Goal: Register for event/course

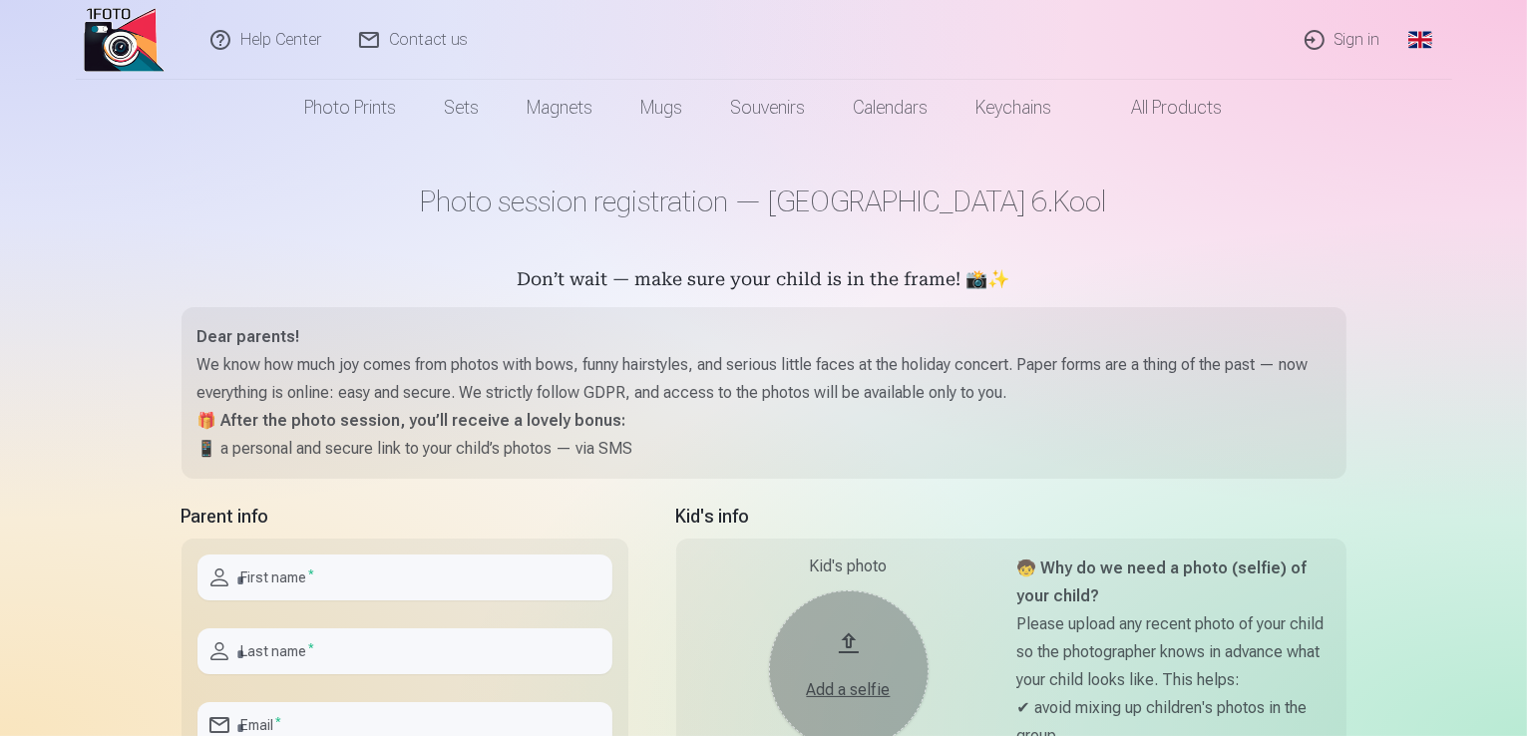
click at [1434, 41] on link "Global" at bounding box center [1421, 40] width 40 height 80
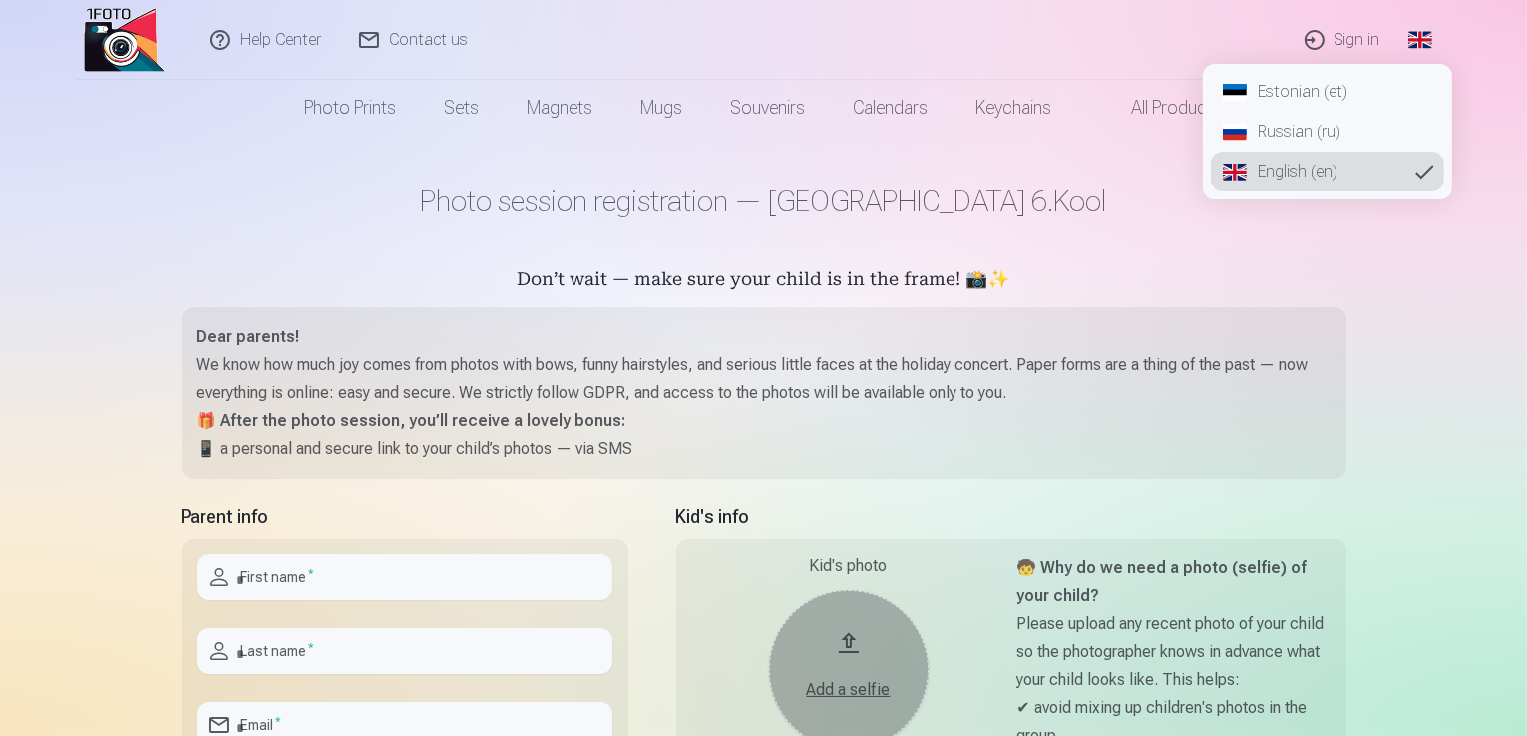
click at [1323, 130] on link "Russian (ru)" at bounding box center [1327, 132] width 233 height 40
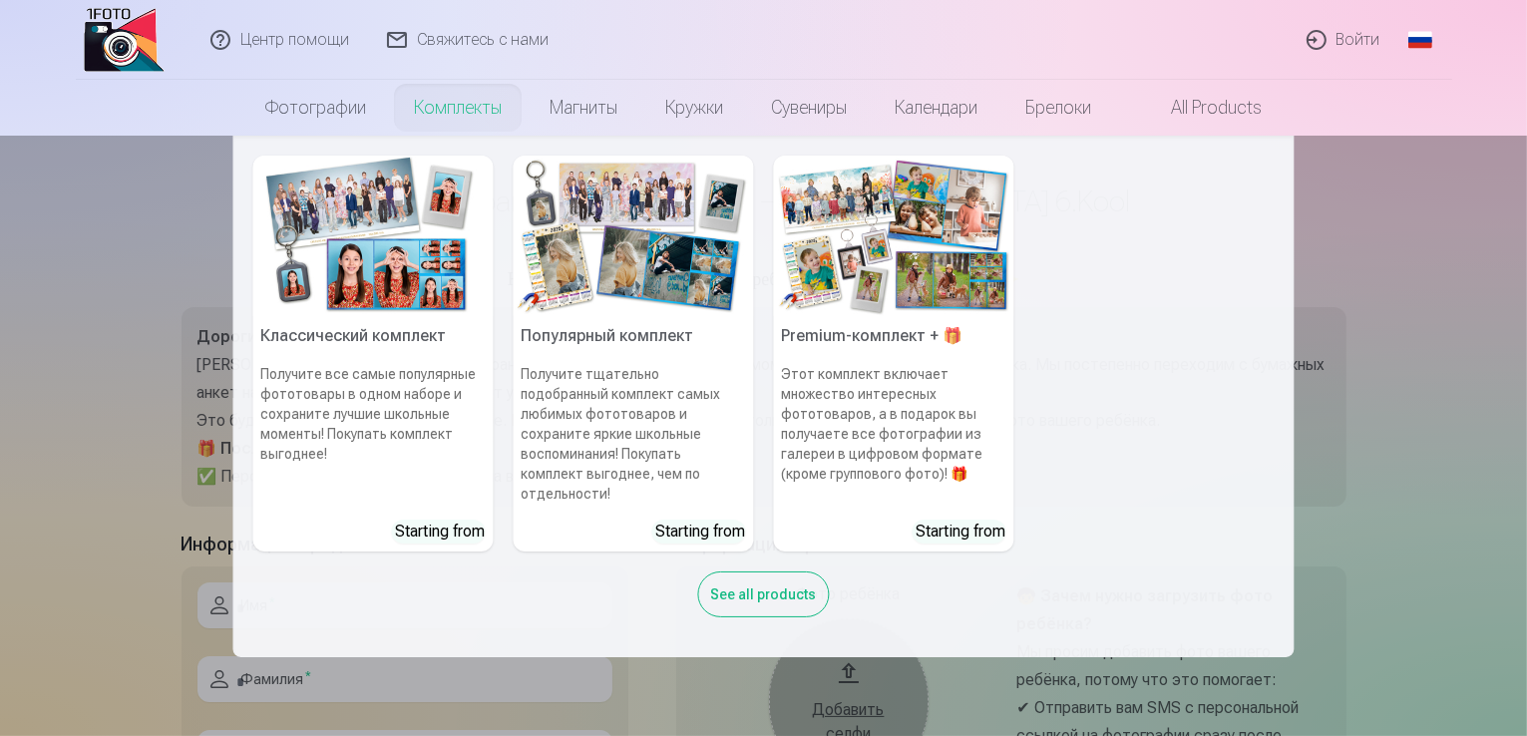
click at [1416, 404] on nav "Классический комплект Получите все самые популярные фототовары в одном наборе и…" at bounding box center [763, 397] width 1527 height 522
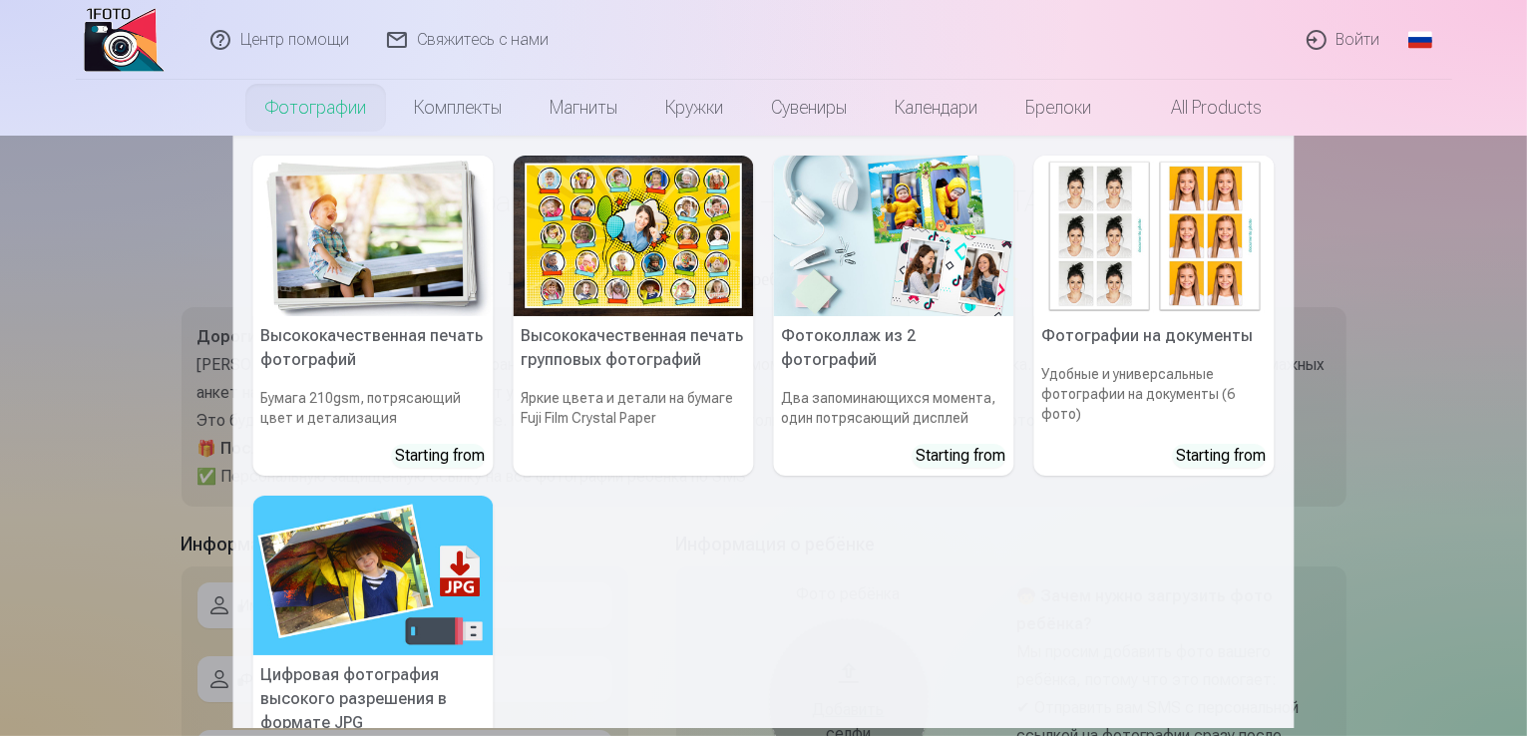
click at [84, 260] on nav "Высококачественная печать фотографий Бумага 210gsm, потрясающий цвет и детализа…" at bounding box center [763, 432] width 1527 height 593
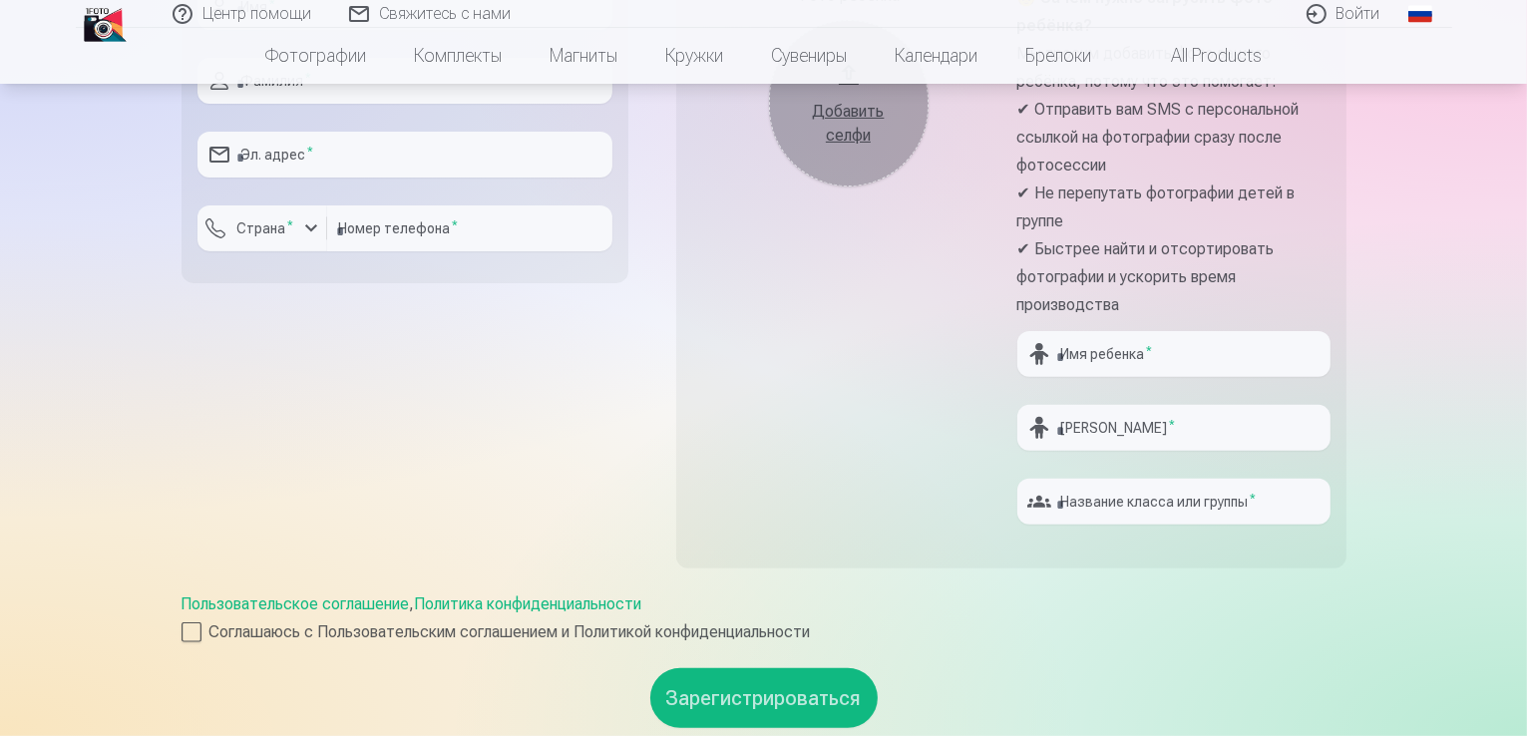
scroll to position [299, 0]
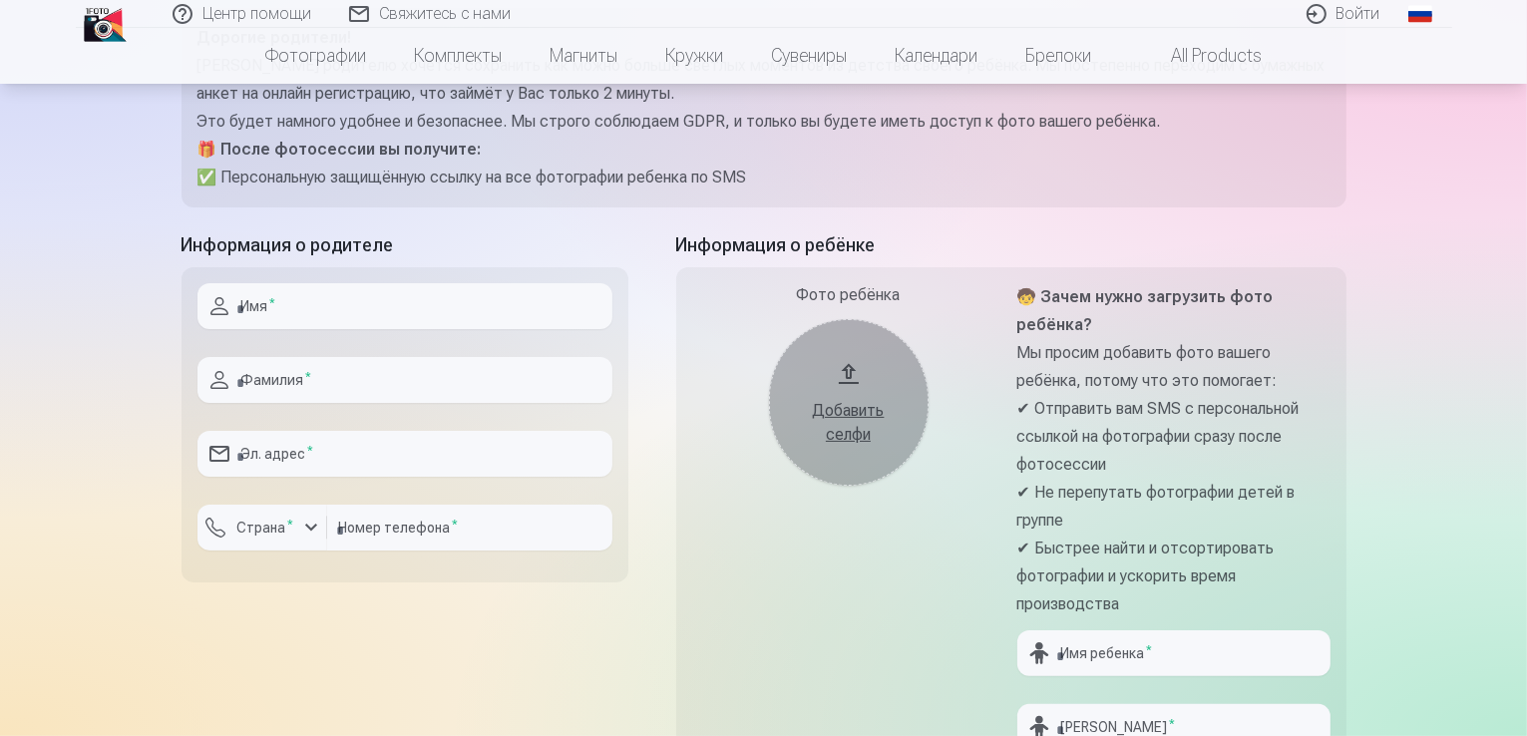
click at [846, 418] on div "Добавить селфи" at bounding box center [849, 423] width 120 height 48
click at [510, 330] on div at bounding box center [405, 337] width 415 height 16
click at [509, 294] on input "text" at bounding box center [405, 306] width 415 height 46
click at [810, 725] on div "Фото ребёнка Добавить селфи" at bounding box center [848, 561] width 313 height 557
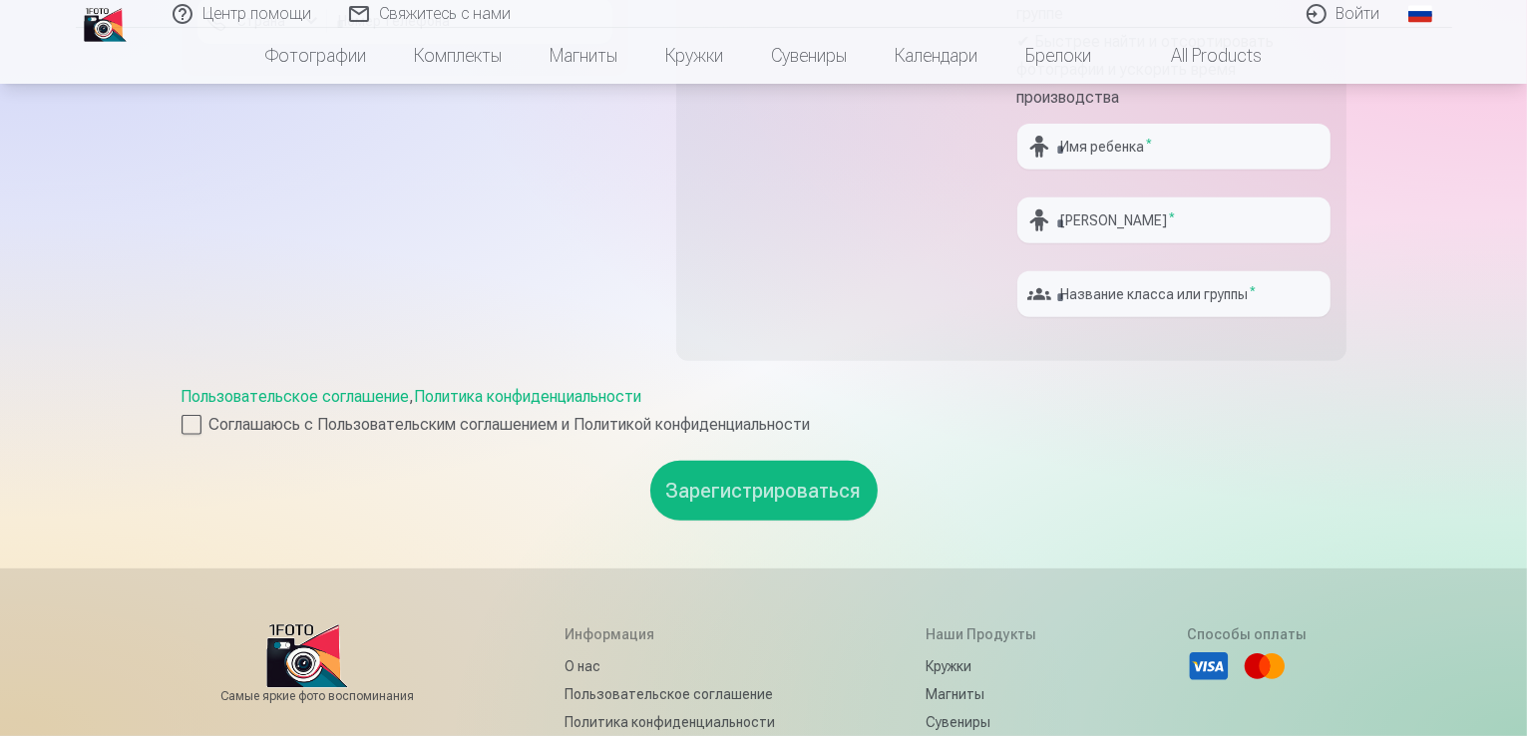
scroll to position [1097, 0]
